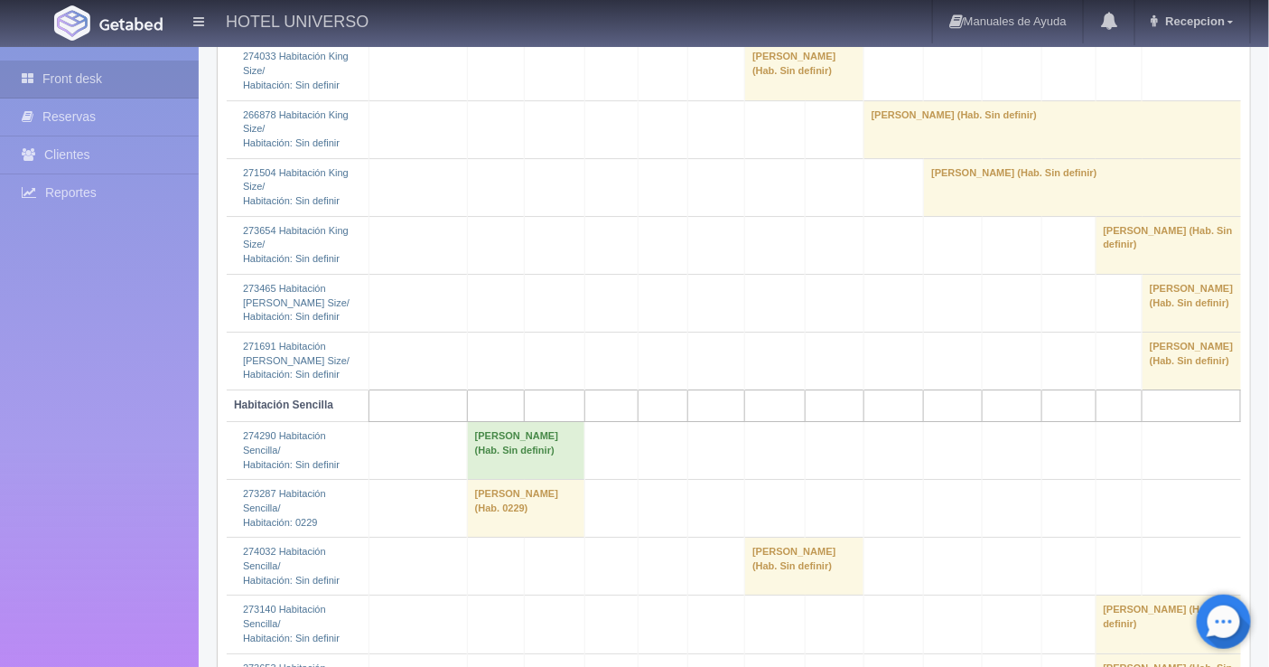
scroll to position [1907, 0]
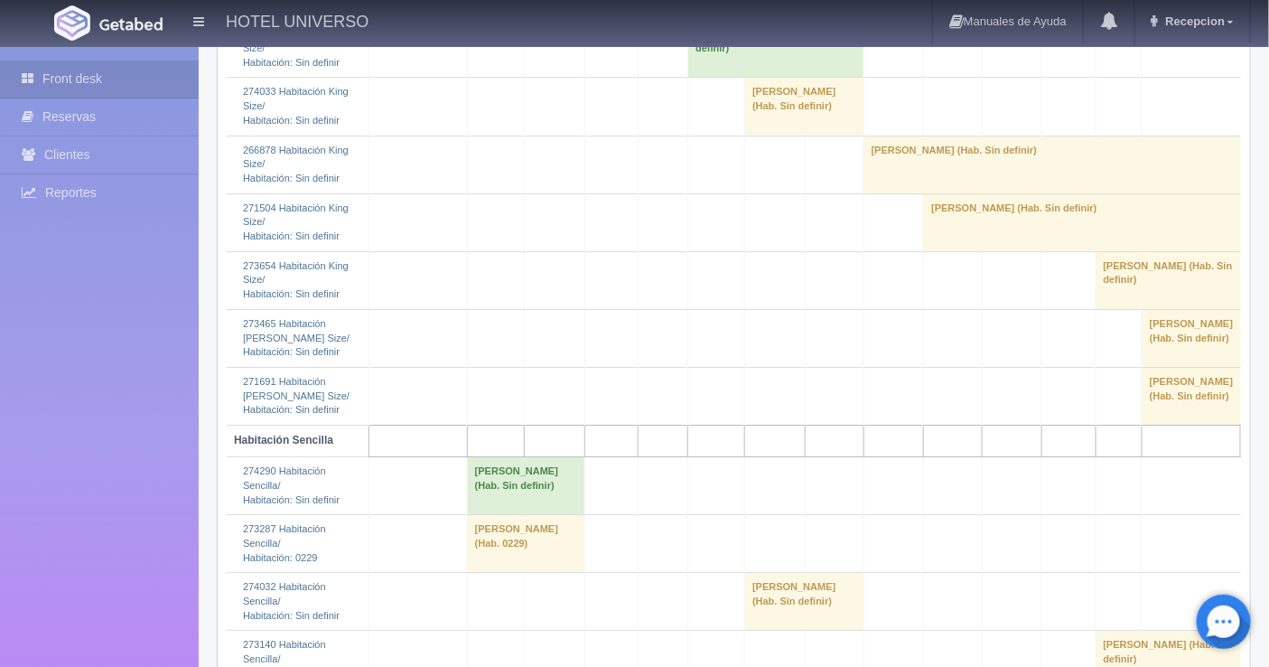
click at [525, 130] on link "Más Información" at bounding box center [513, 132] width 80 height 13
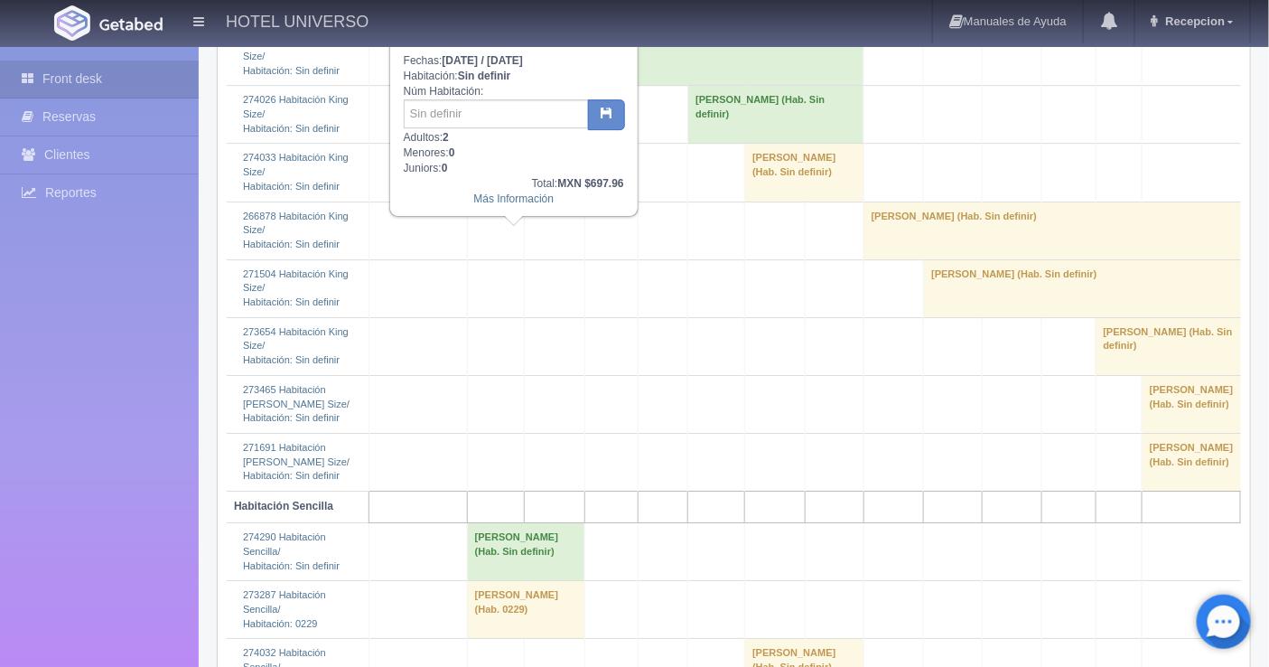
scroll to position [1807, 0]
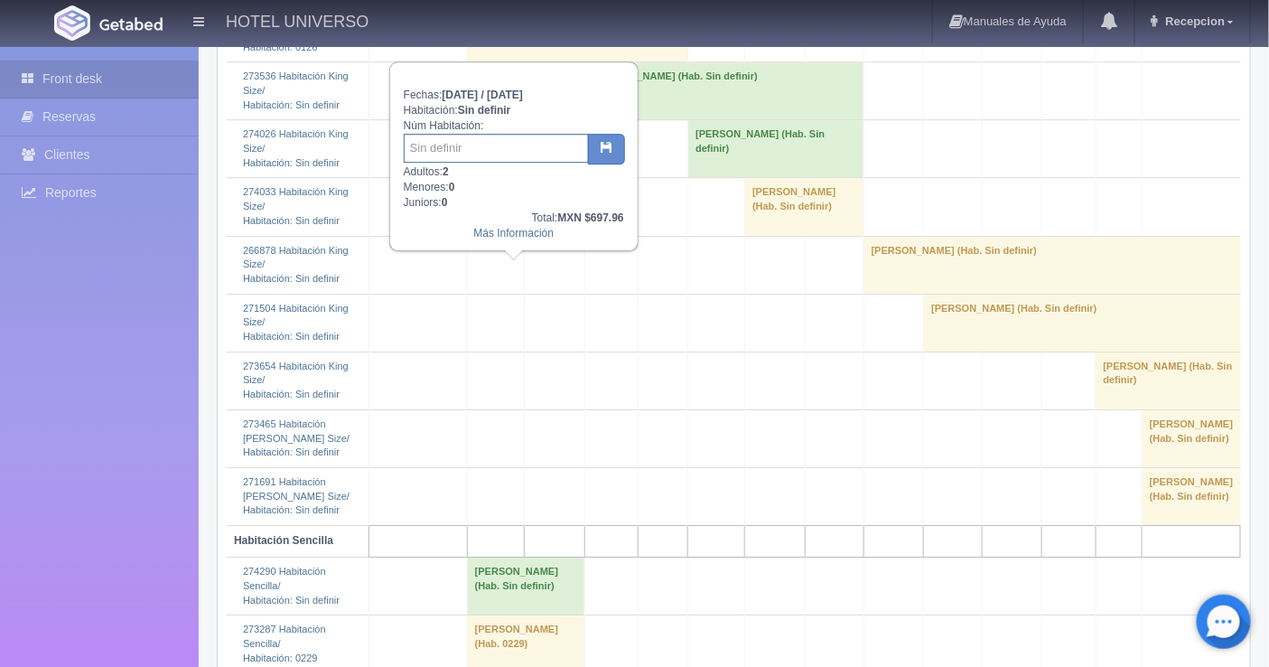
click at [438, 140] on input "text" at bounding box center [496, 148] width 185 height 29
type input "326"
click at [598, 150] on button "button" at bounding box center [606, 149] width 37 height 31
